Goal: Task Accomplishment & Management: Use online tool/utility

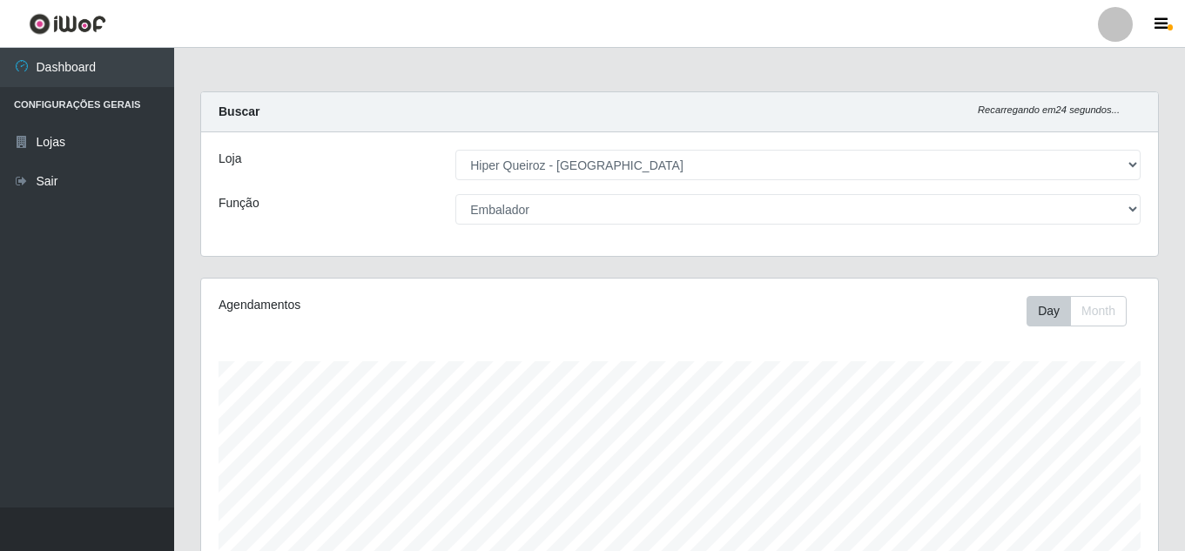
select select "513"
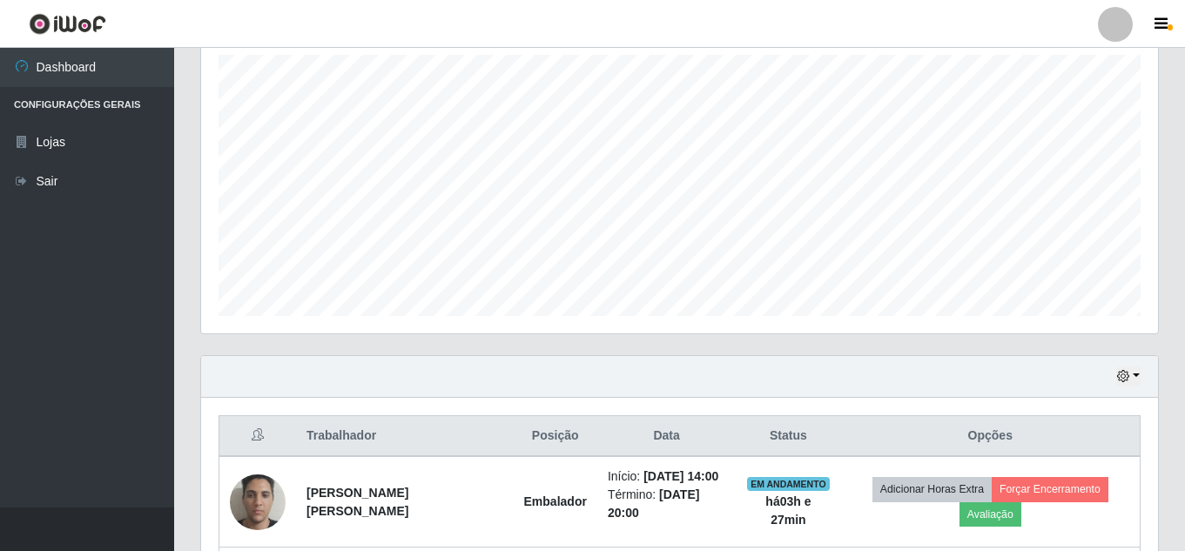
scroll to position [306, 0]
click at [1126, 381] on icon "button" at bounding box center [1123, 377] width 12 height 12
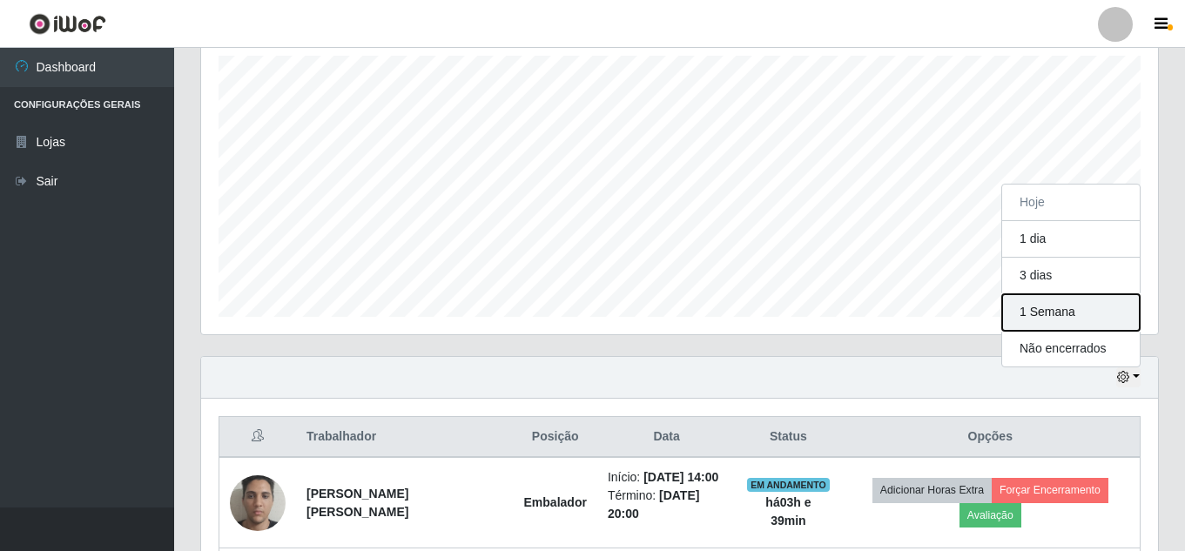
click at [1057, 315] on button "1 Semana" at bounding box center [1071, 312] width 138 height 37
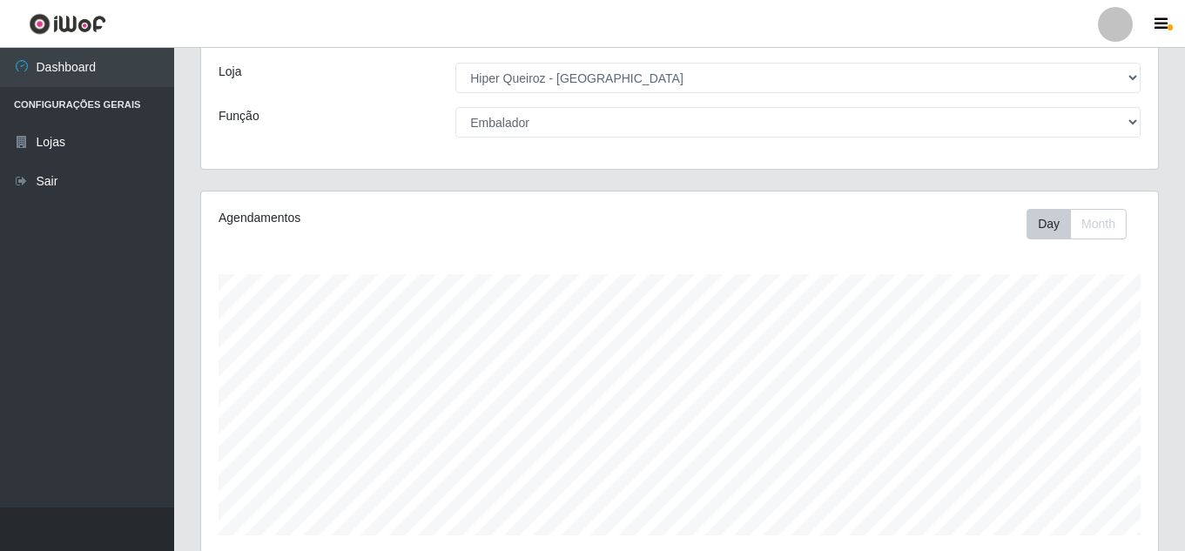
scroll to position [0, 0]
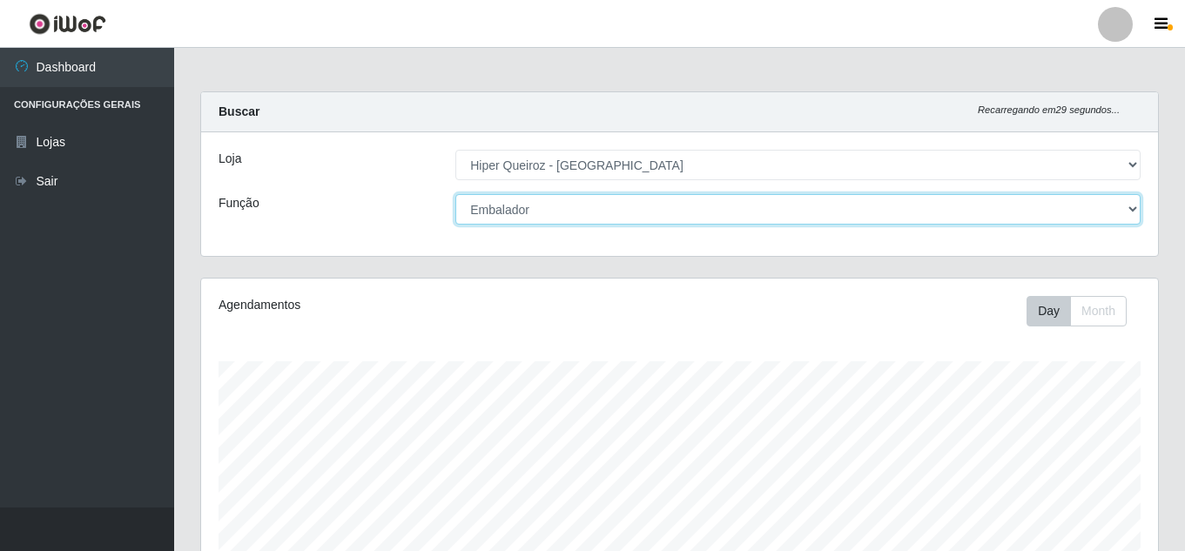
click at [746, 208] on select "[Selecione...] Embalador Embalador + Embalador ++" at bounding box center [797, 209] width 685 height 30
click at [455, 194] on select "[Selecione...] Embalador Embalador + Embalador ++" at bounding box center [797, 209] width 685 height 30
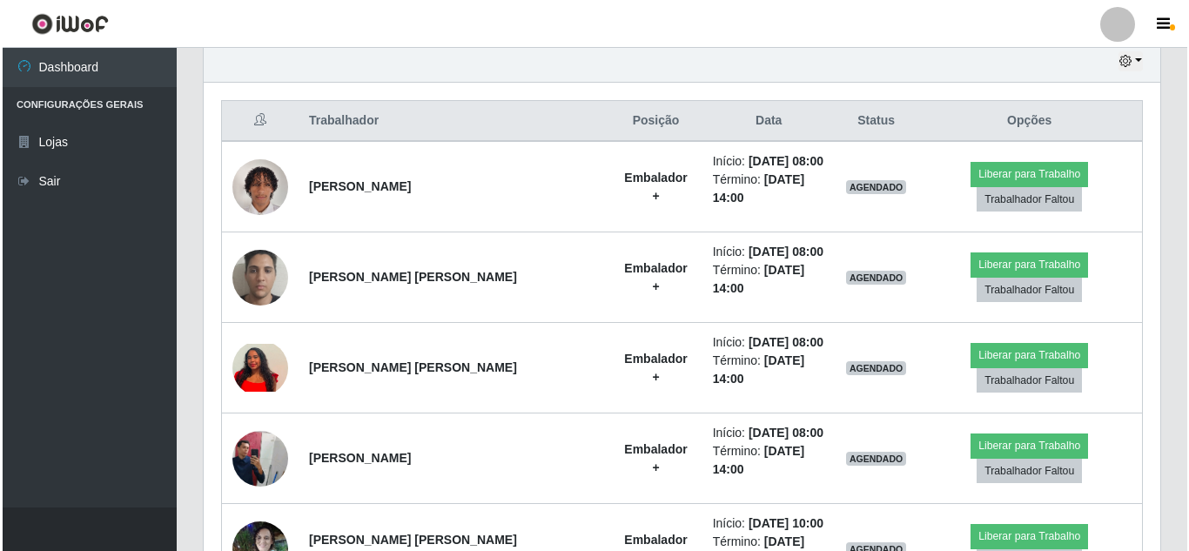
scroll to position [783, 0]
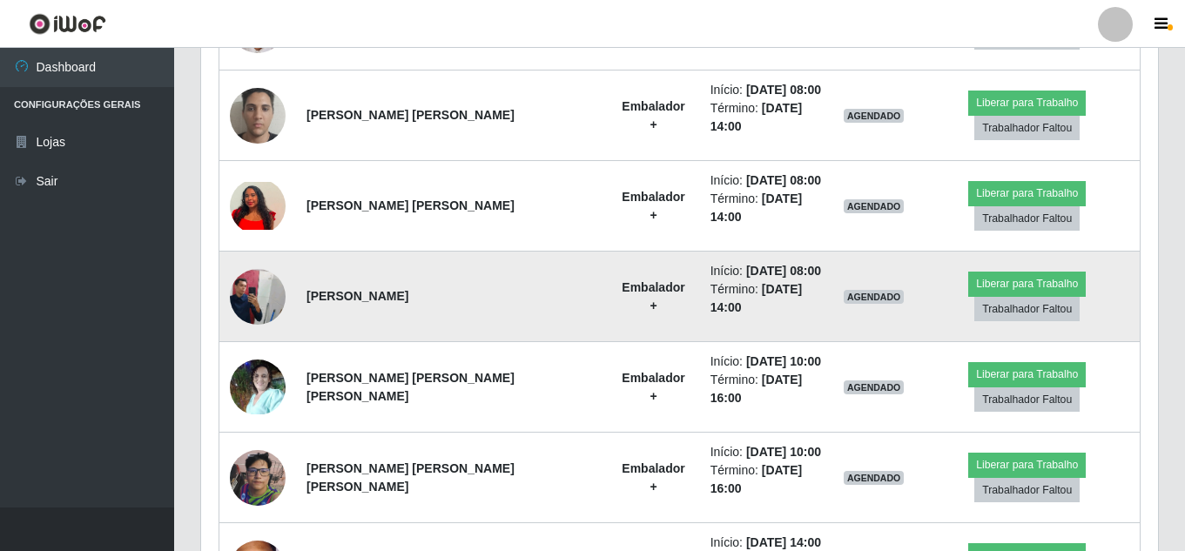
click at [245, 286] on img at bounding box center [258, 296] width 56 height 74
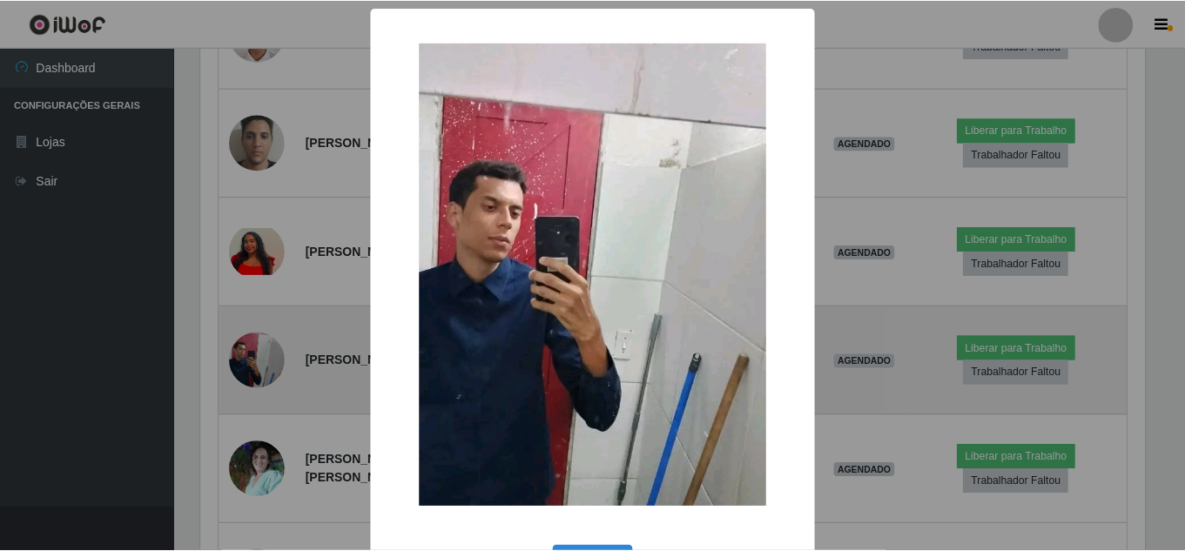
scroll to position [361, 948]
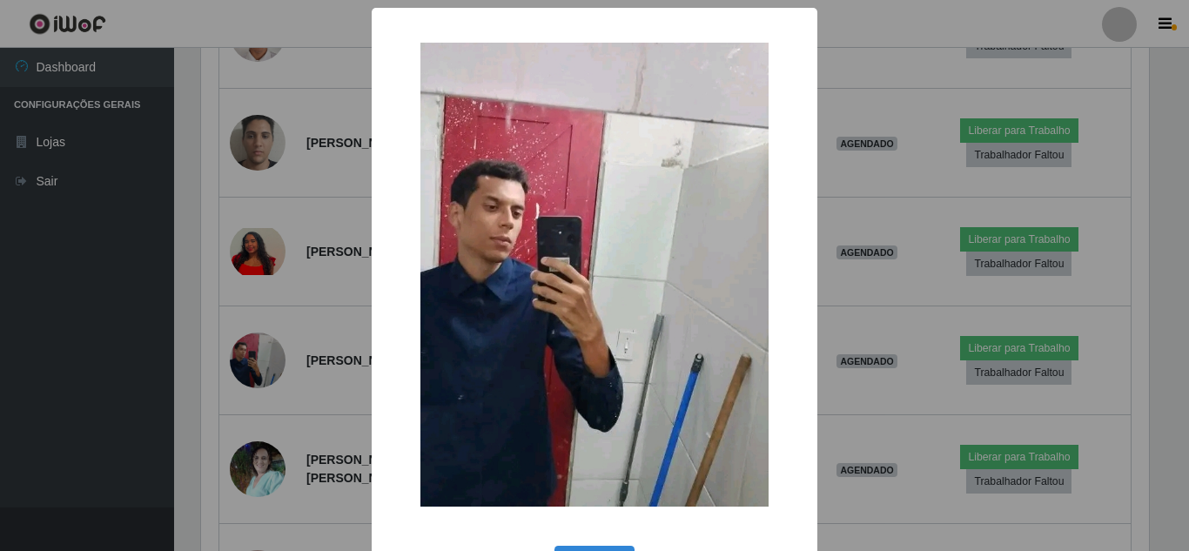
click at [280, 358] on div "× OK Cancel" at bounding box center [594, 275] width 1189 height 551
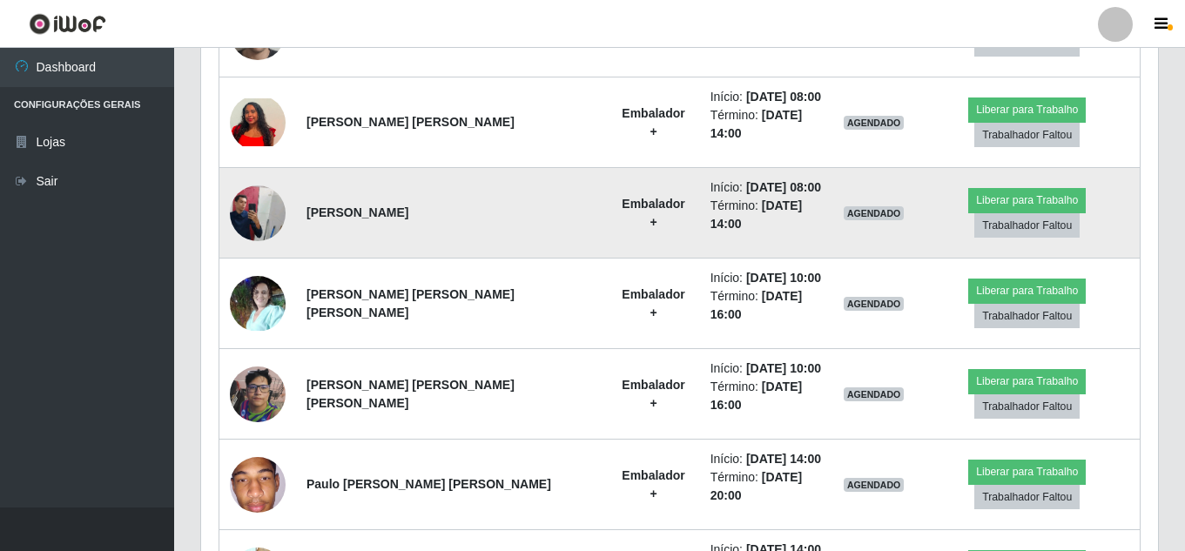
scroll to position [1045, 0]
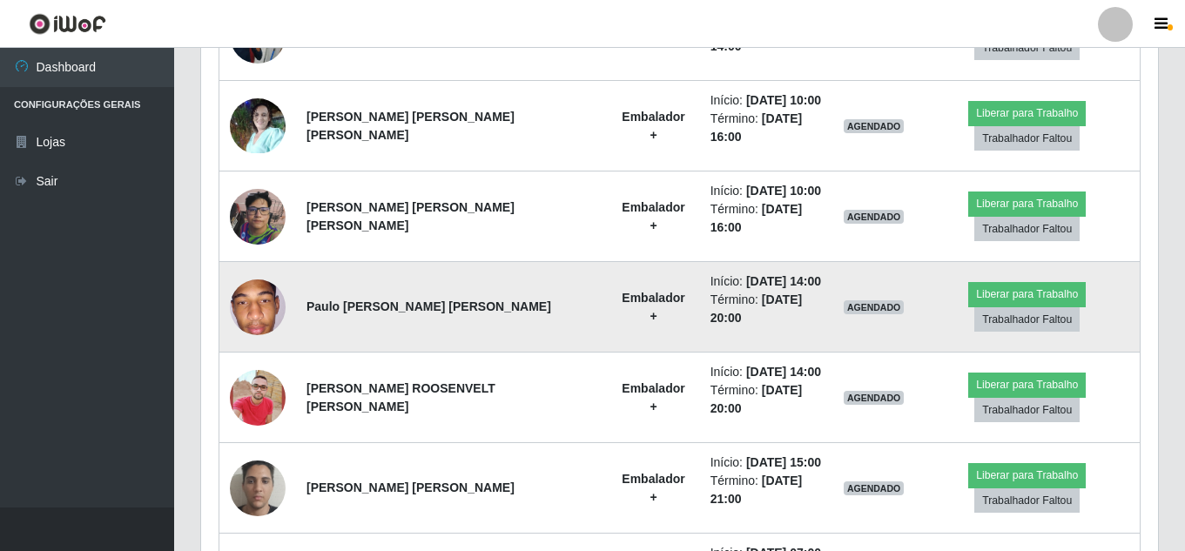
click at [259, 317] on img at bounding box center [258, 307] width 56 height 124
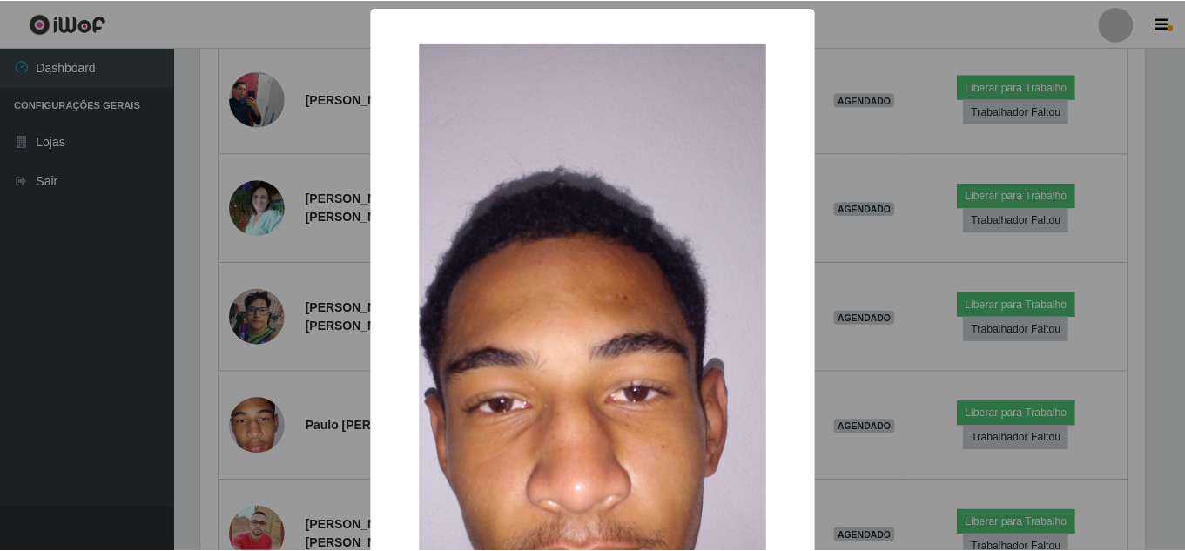
scroll to position [174, 0]
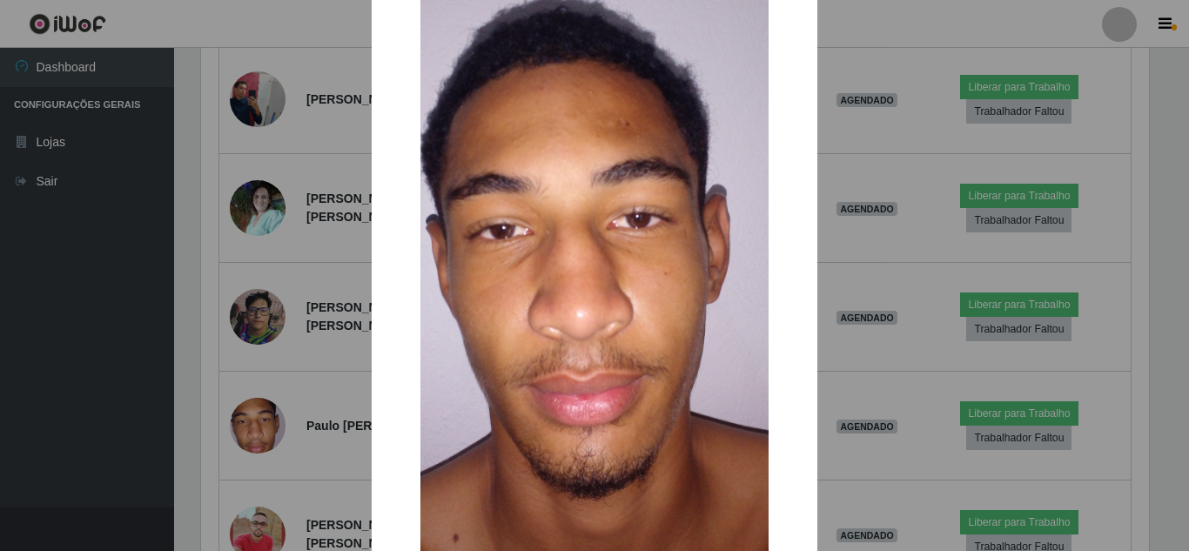
click at [307, 441] on div "× OK Cancel" at bounding box center [594, 275] width 1189 height 551
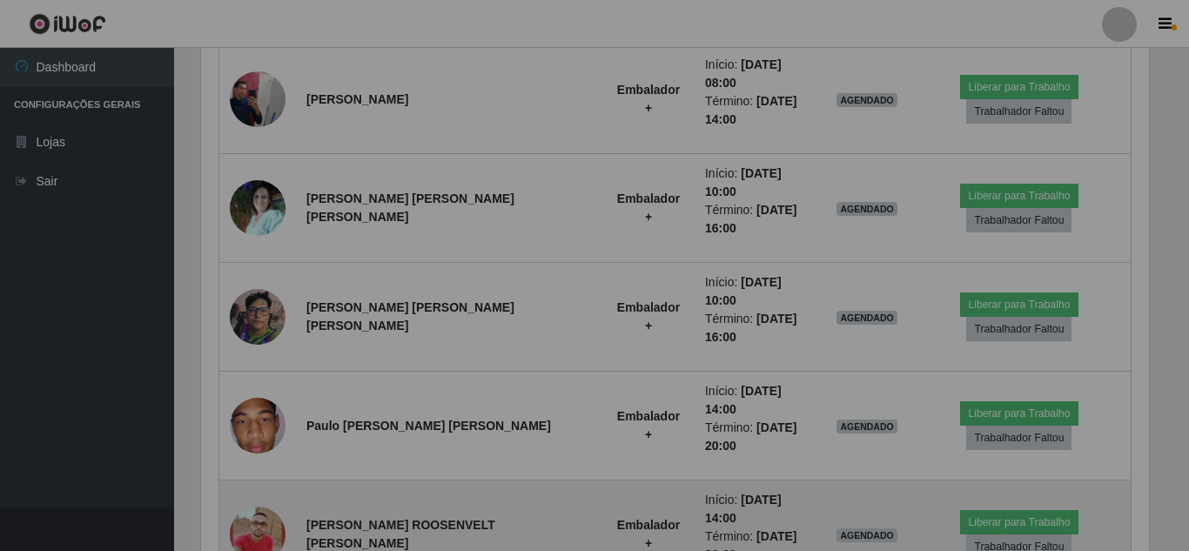
scroll to position [361, 957]
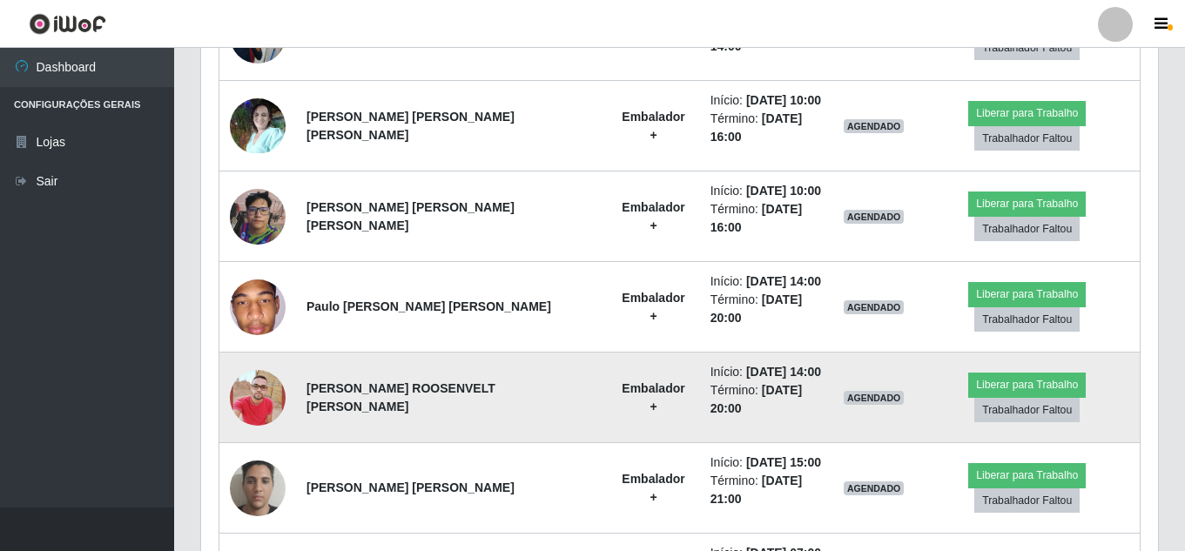
click at [259, 404] on img at bounding box center [258, 397] width 56 height 99
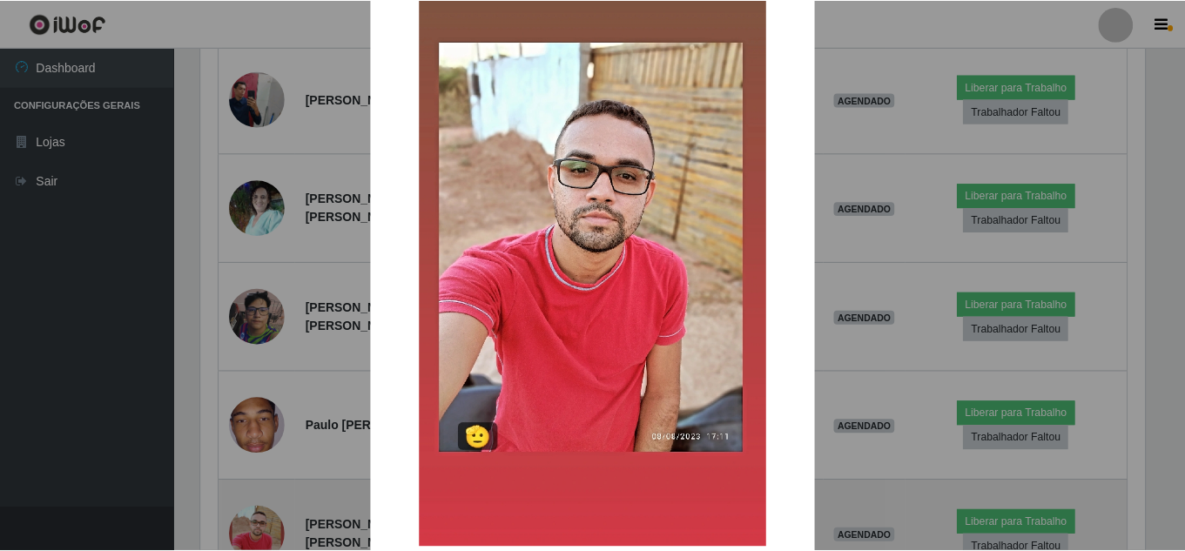
scroll to position [174, 0]
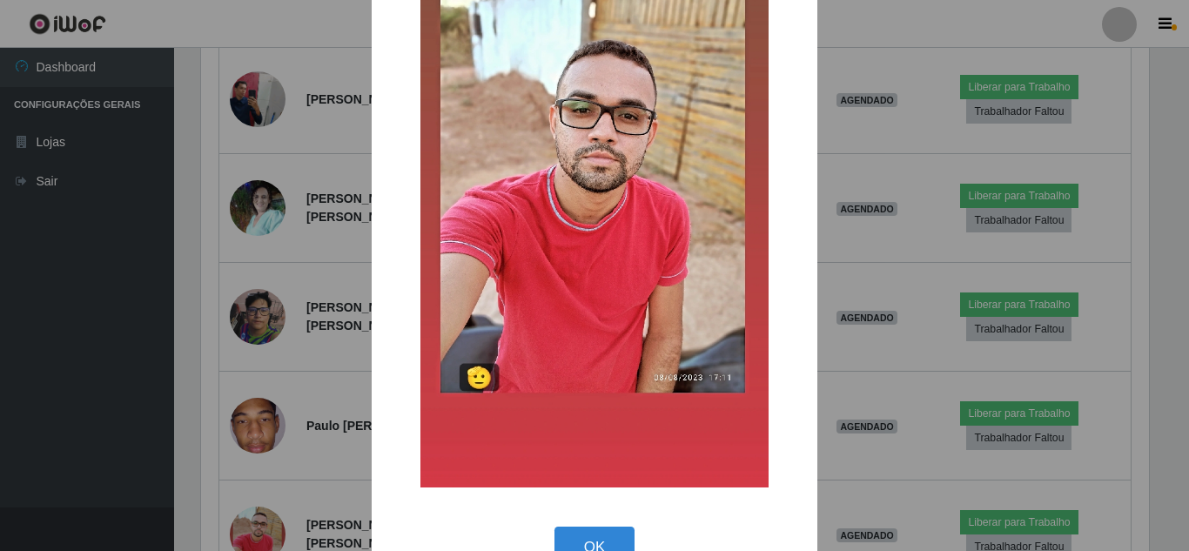
click at [143, 374] on div "× OK Cancel" at bounding box center [594, 275] width 1189 height 551
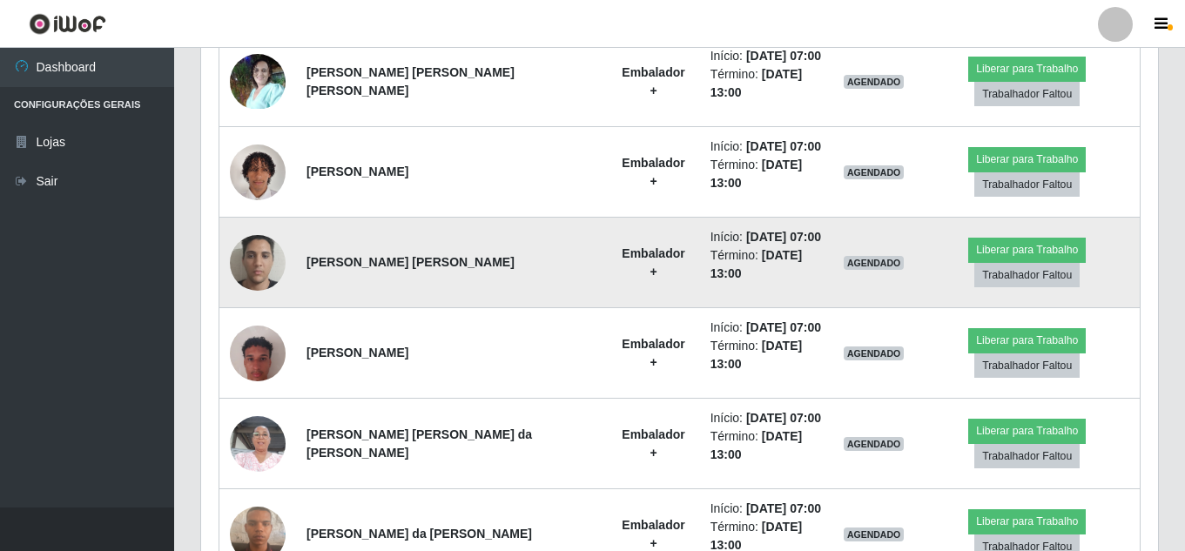
scroll to position [1741, 0]
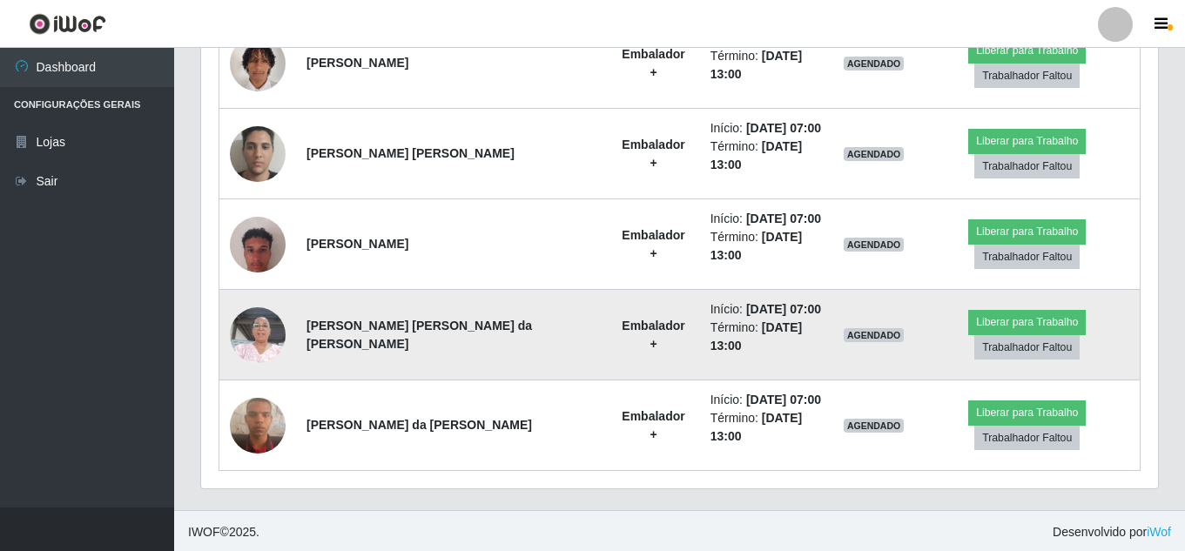
click at [260, 329] on img at bounding box center [258, 335] width 56 height 74
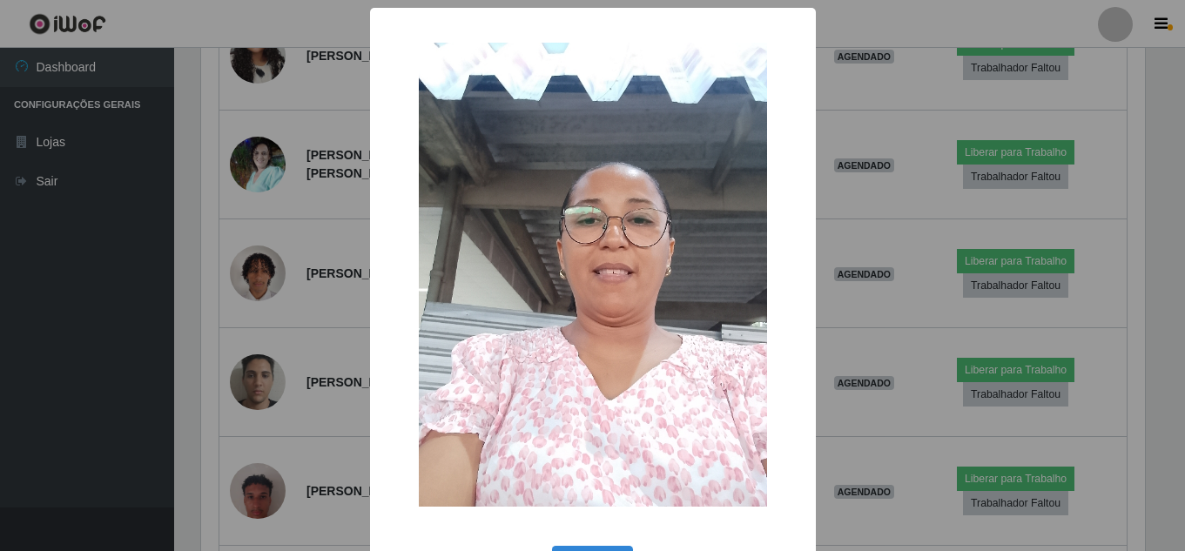
scroll to position [361, 948]
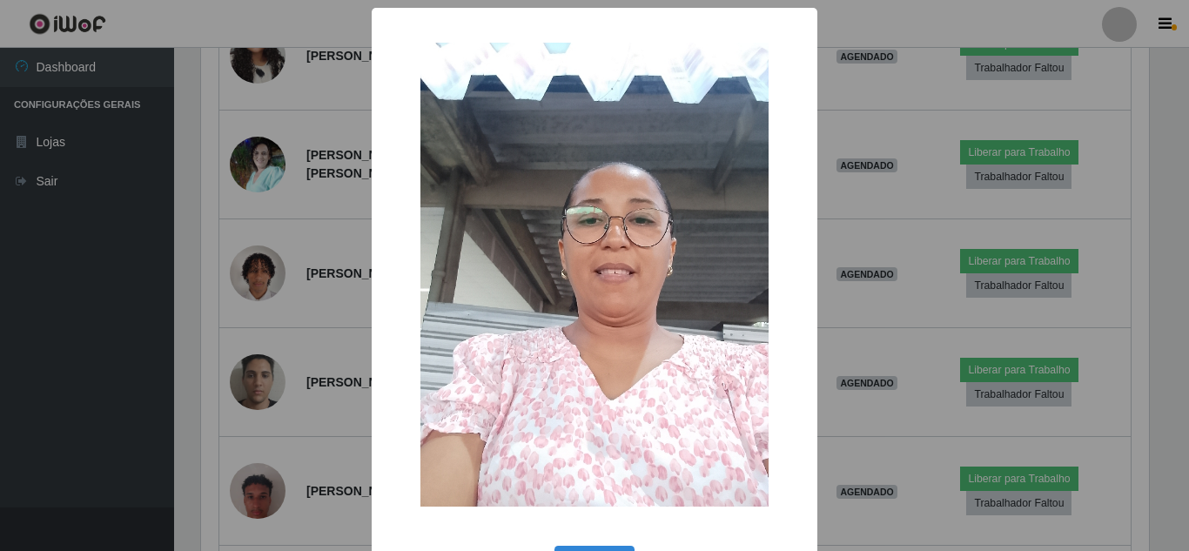
click at [124, 313] on div "× OK Cancel" at bounding box center [594, 275] width 1189 height 551
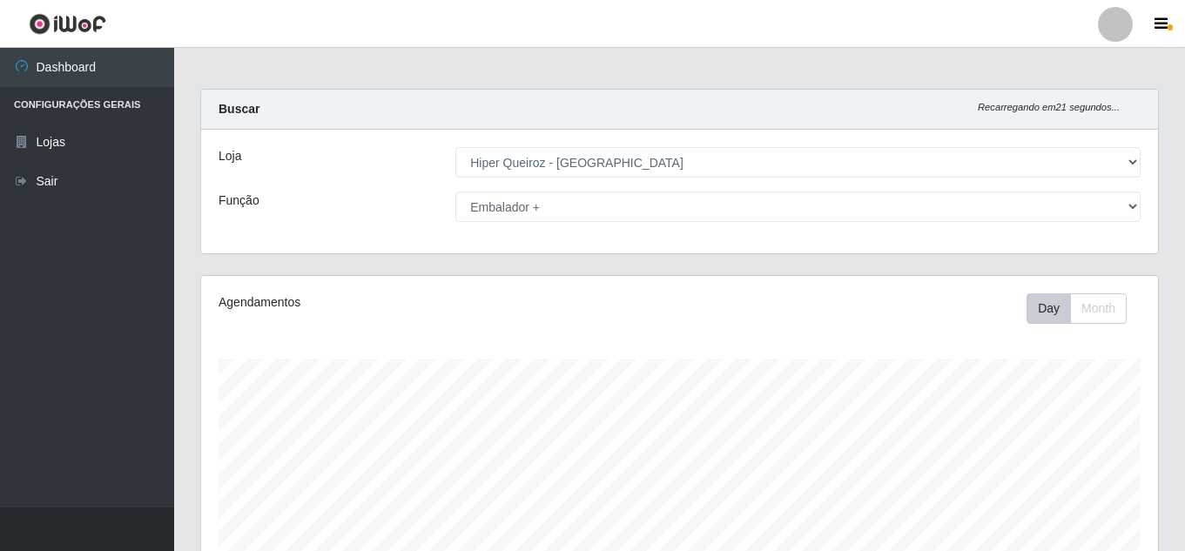
scroll to position [0, 0]
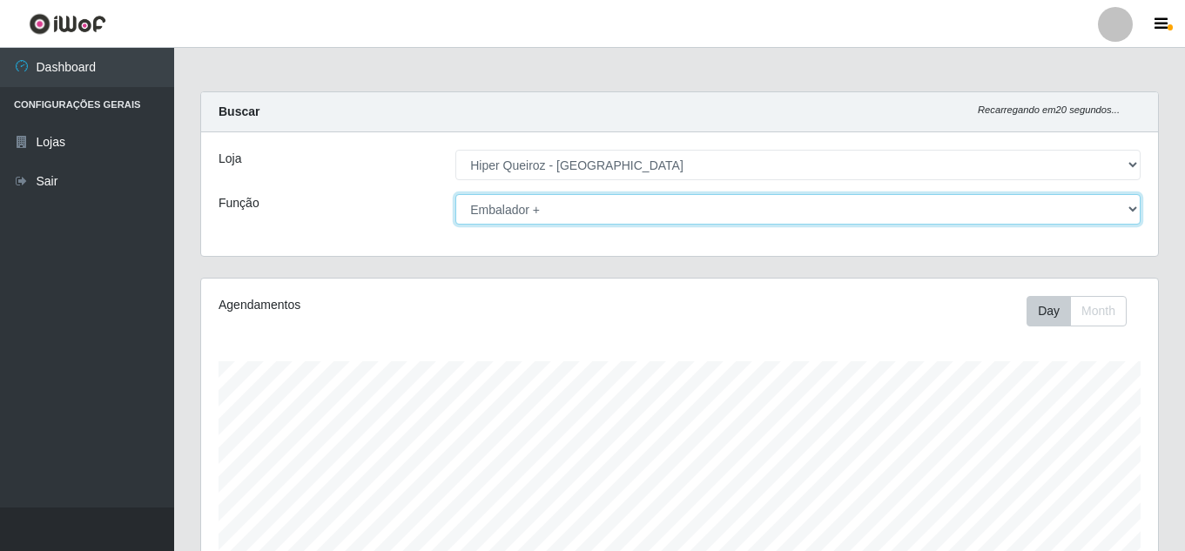
click at [557, 207] on select "[Selecione...] Embalador Embalador + Embalador ++" at bounding box center [797, 209] width 685 height 30
select select "1"
click at [455, 194] on select "[Selecione...] Embalador Embalador + Embalador ++" at bounding box center [797, 209] width 685 height 30
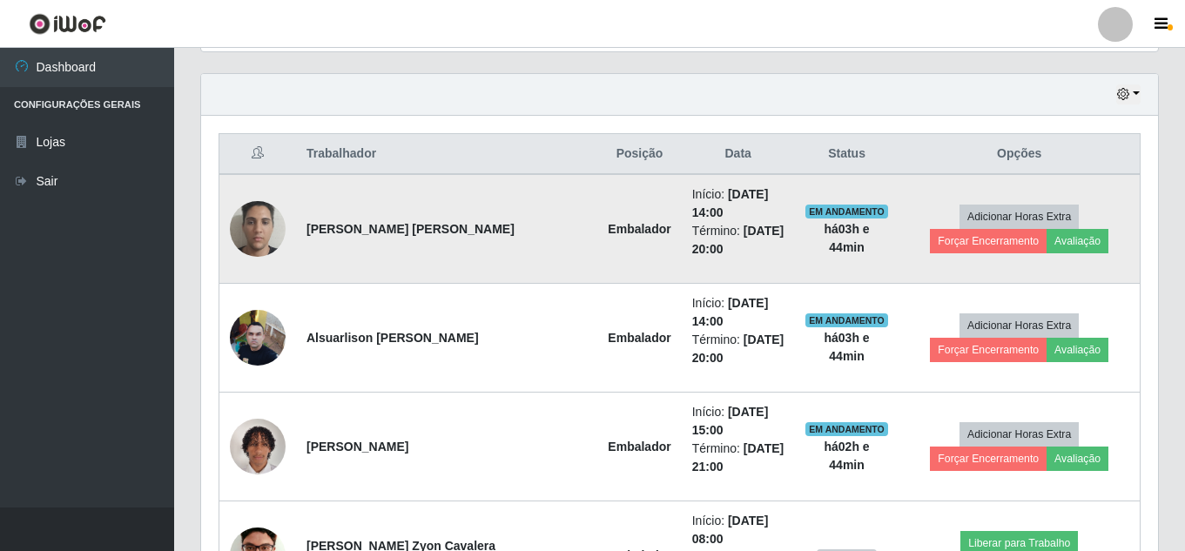
scroll to position [609, 0]
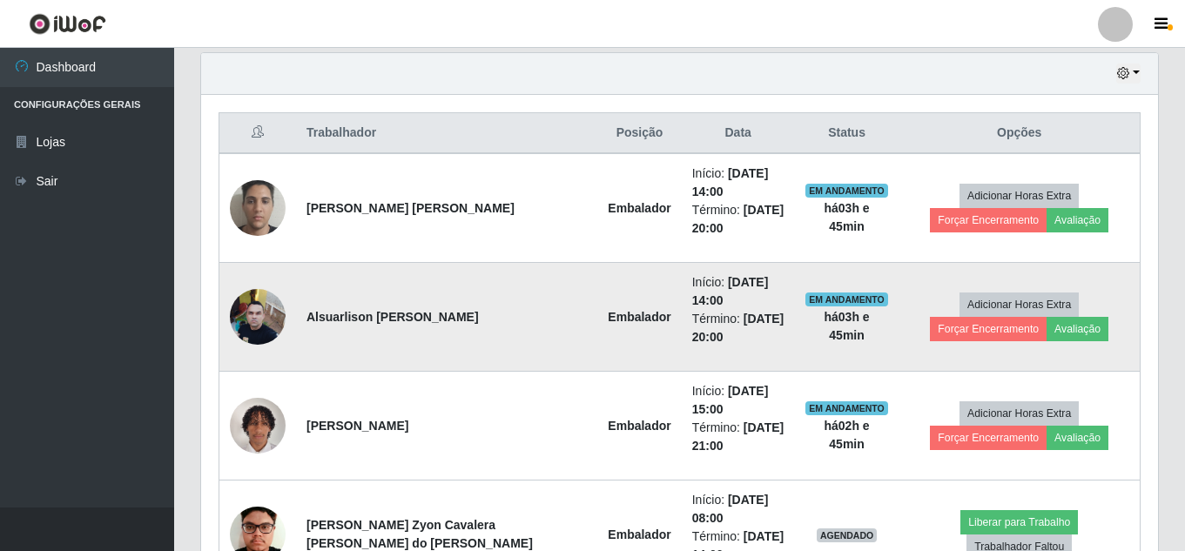
click at [258, 332] on img at bounding box center [258, 316] width 56 height 74
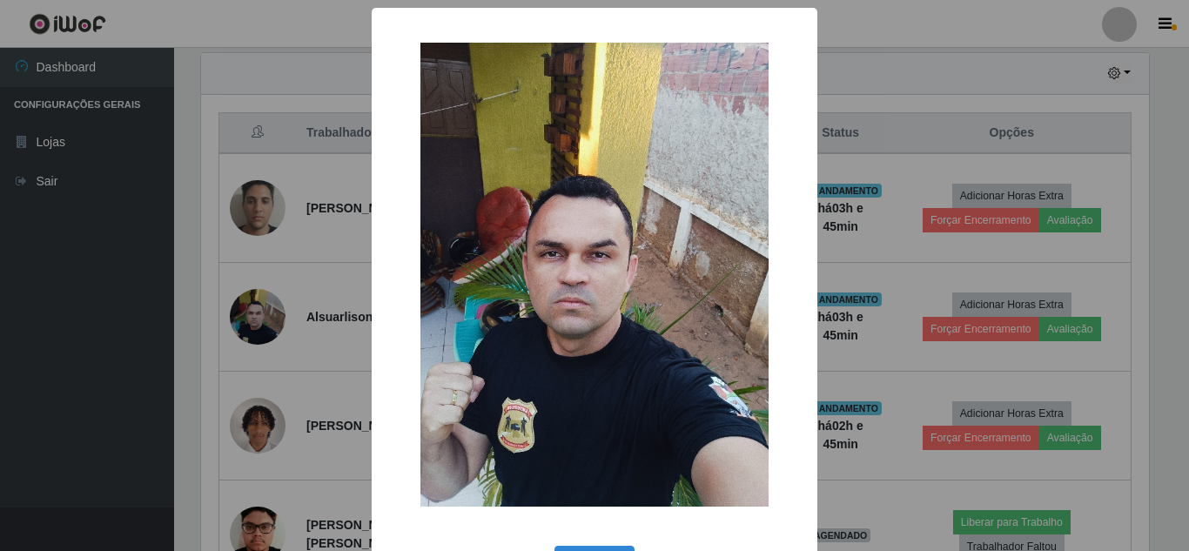
click at [301, 342] on div "× OK Cancel" at bounding box center [594, 275] width 1189 height 551
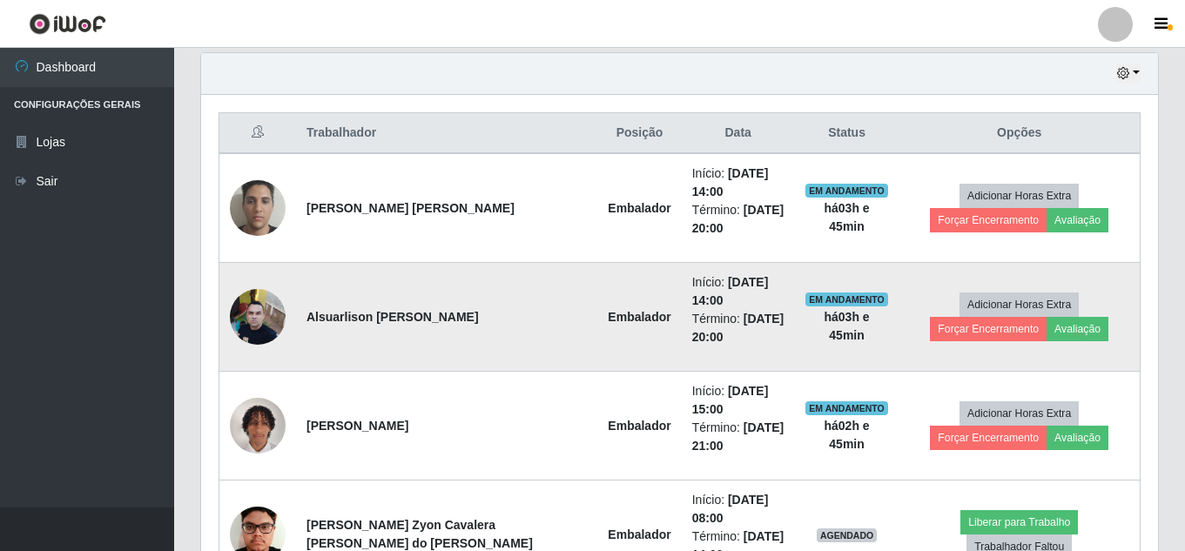
scroll to position [361, 957]
